Goal: Task Accomplishment & Management: Use online tool/utility

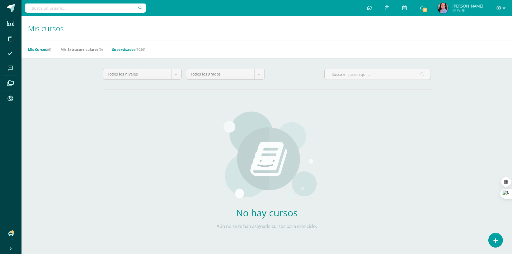
click at [119, 52] on link "Supervisados (1029)" at bounding box center [128, 49] width 33 height 9
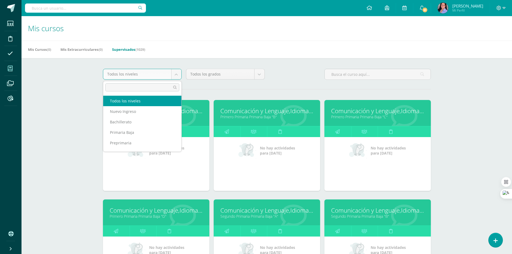
click at [179, 72] on body "Estudiantes Disciplina Asistencia Mis cursos Archivos Reportes Soporte Centro d…" at bounding box center [256, 216] width 512 height 432
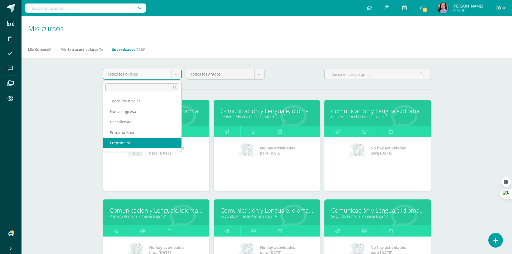
scroll to position [20, 0]
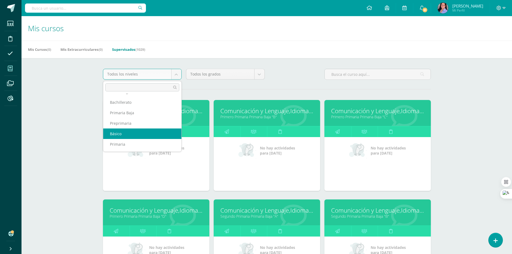
select select "6"
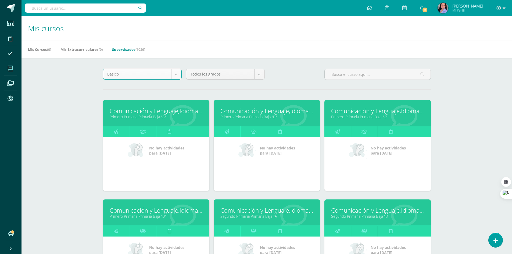
click at [256, 73] on body "Estudiantes Disciplina Asistencia Mis cursos Archivos Reportes Soporte Centro d…" at bounding box center [256, 216] width 512 height 432
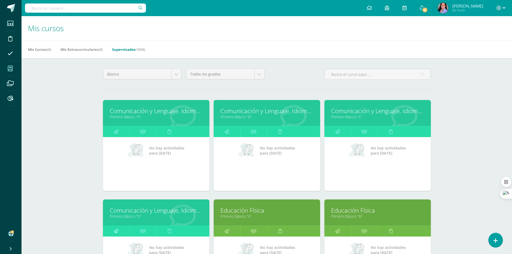
click at [117, 231] on icon at bounding box center [116, 231] width 5 height 10
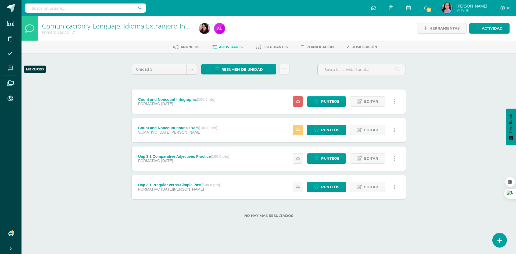
click at [8, 67] on span at bounding box center [10, 68] width 12 height 12
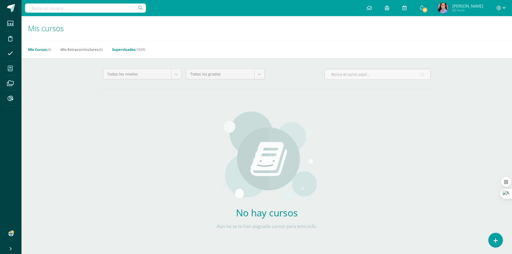
click at [133, 49] on link "Supervisados (1029)" at bounding box center [128, 49] width 33 height 9
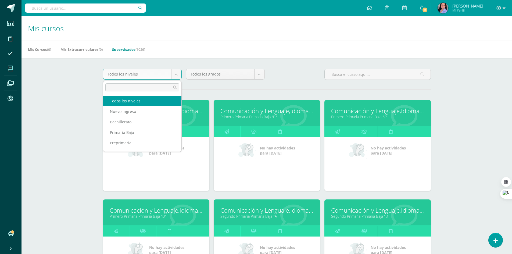
click at [180, 70] on body "Estudiantes Disciplina Asistencia Mis cursos Archivos Reportes Soporte Centro d…" at bounding box center [256, 216] width 512 height 432
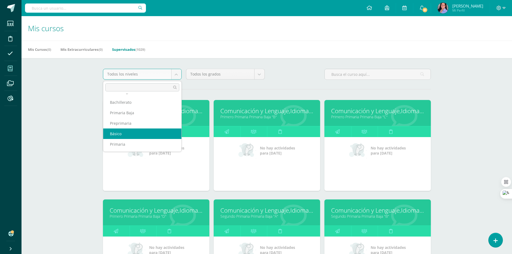
select select "6"
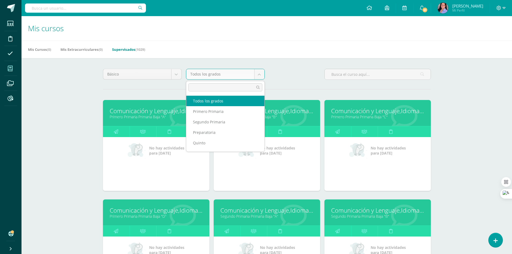
click at [262, 74] on body "Estudiantes Disciplina Asistencia Mis cursos Archivos Reportes Soporte Centro d…" at bounding box center [256, 216] width 512 height 432
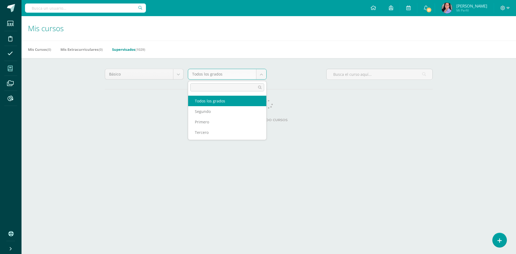
click at [261, 77] on body "Estudiantes Disciplina Asistencia Mis cursos Archivos Reportes Soporte Centro d…" at bounding box center [258, 67] width 516 height 135
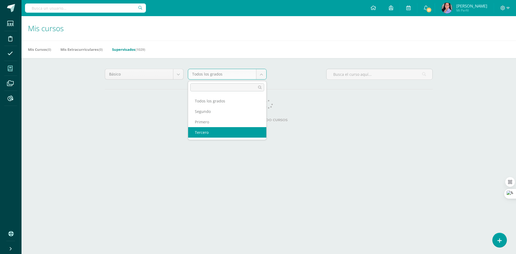
select select "26"
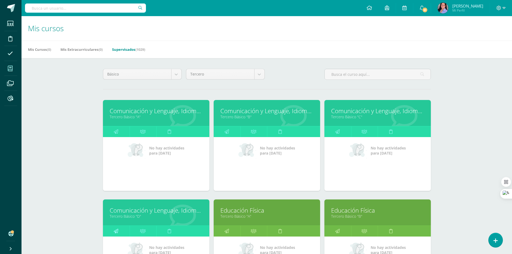
click at [122, 229] on link at bounding box center [116, 231] width 27 height 11
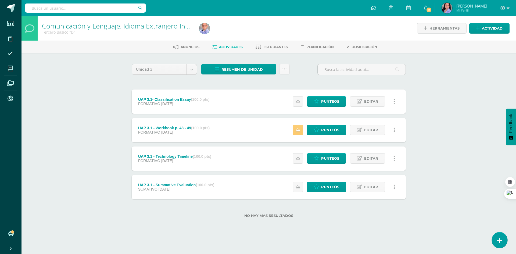
click at [501, 238] on icon at bounding box center [499, 241] width 5 height 6
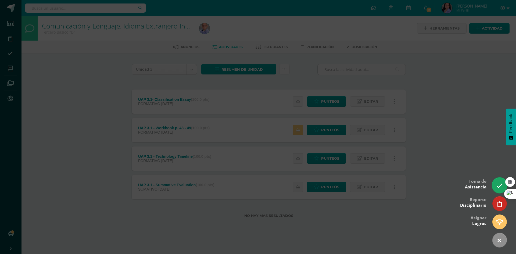
click at [499, 186] on icon at bounding box center [500, 186] width 6 height 6
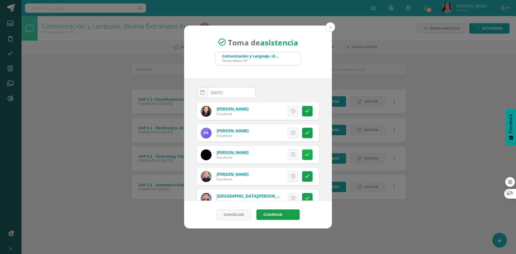
click at [304, 159] on link at bounding box center [307, 154] width 10 height 10
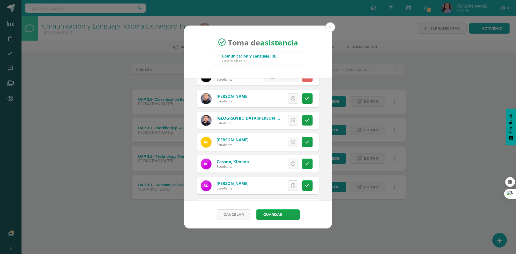
scroll to position [108, 0]
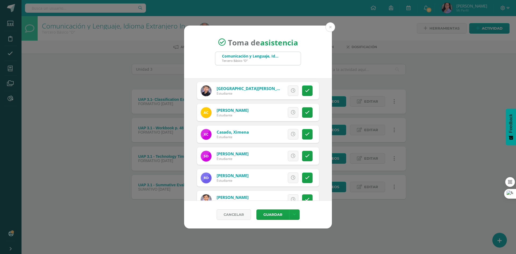
click at [304, 159] on link at bounding box center [307, 156] width 10 height 10
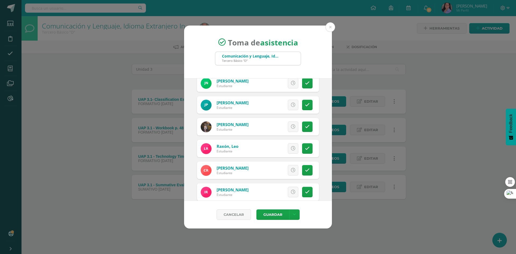
scroll to position [618, 0]
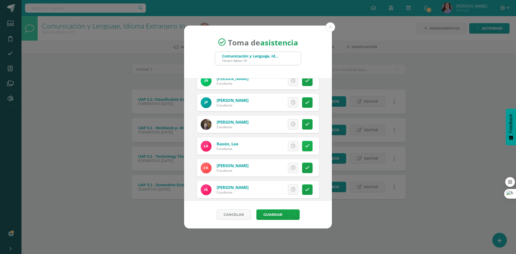
click at [305, 147] on icon at bounding box center [307, 146] width 5 height 5
click at [278, 215] on button "Guardar" at bounding box center [272, 214] width 33 height 10
